Goal: Task Accomplishment & Management: Complete application form

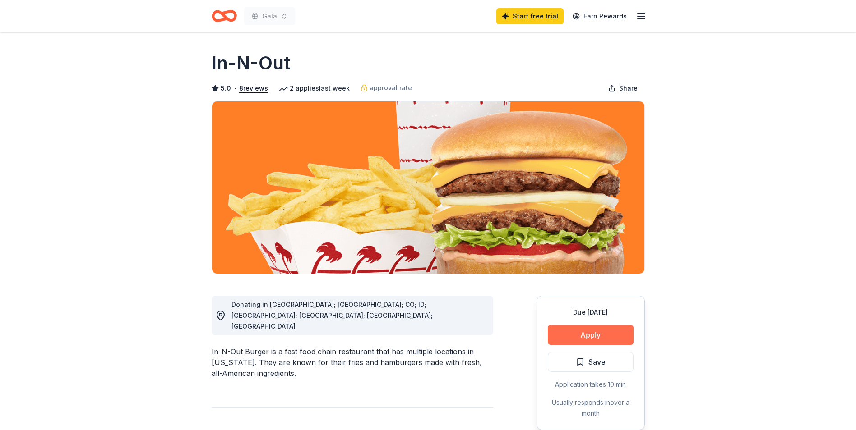
click at [603, 333] on button "Apply" at bounding box center [591, 335] width 86 height 20
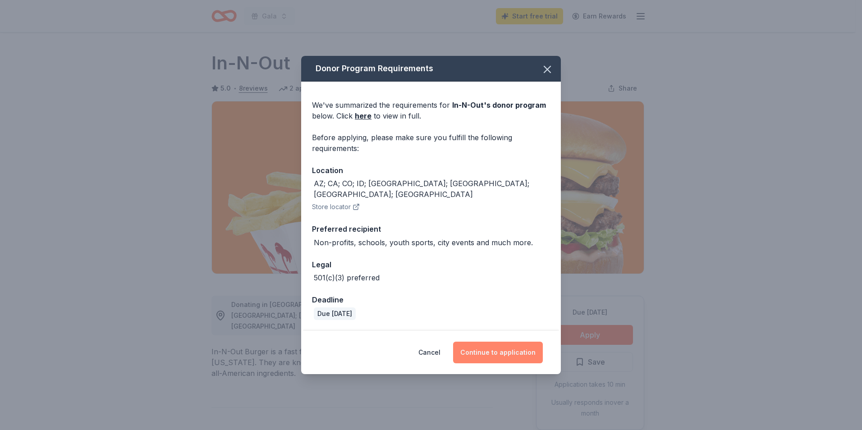
click at [500, 349] on button "Continue to application" at bounding box center [498, 353] width 90 height 22
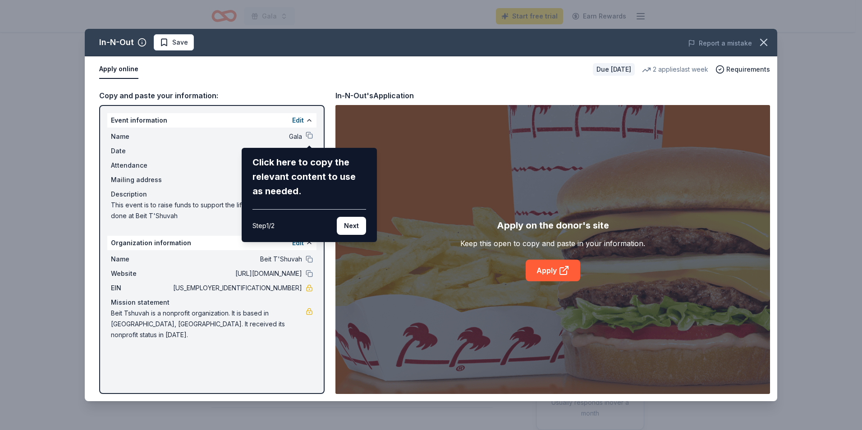
click at [310, 137] on div "In-N-Out Save Report a mistake Apply online Due [DATE] 2 applies last week Requ…" at bounding box center [431, 215] width 693 height 373
click at [355, 226] on button "Next" at bounding box center [351, 226] width 29 height 18
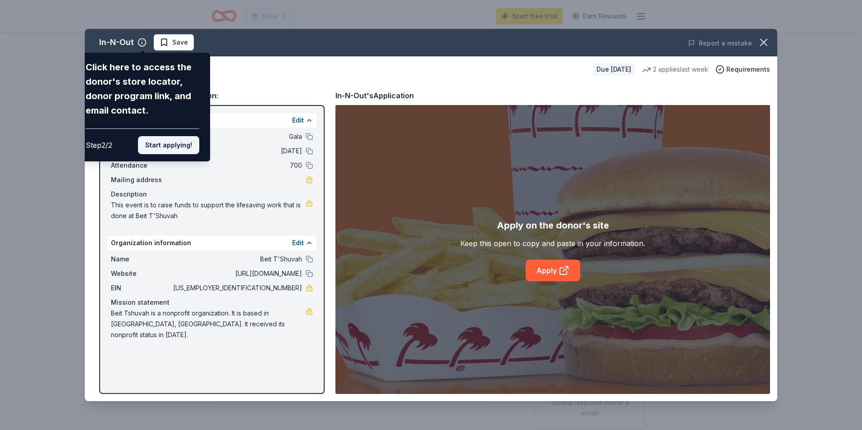
click at [171, 142] on button "Start applying!" at bounding box center [168, 145] width 61 height 18
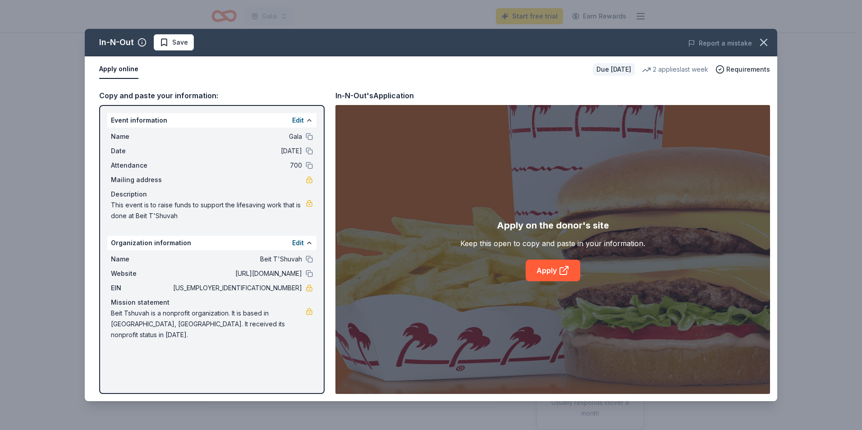
click at [263, 324] on span "Beit Tshuvah is a nonprofit organization. It is based in [GEOGRAPHIC_DATA], [GE…" at bounding box center [208, 324] width 195 height 32
click at [263, 323] on span "Beit Tshuvah is a nonprofit organization. It is based in [GEOGRAPHIC_DATA], [GE…" at bounding box center [208, 324] width 195 height 32
click at [308, 311] on link at bounding box center [309, 311] width 7 height 7
